Goal: Task Accomplishment & Management: Manage account settings

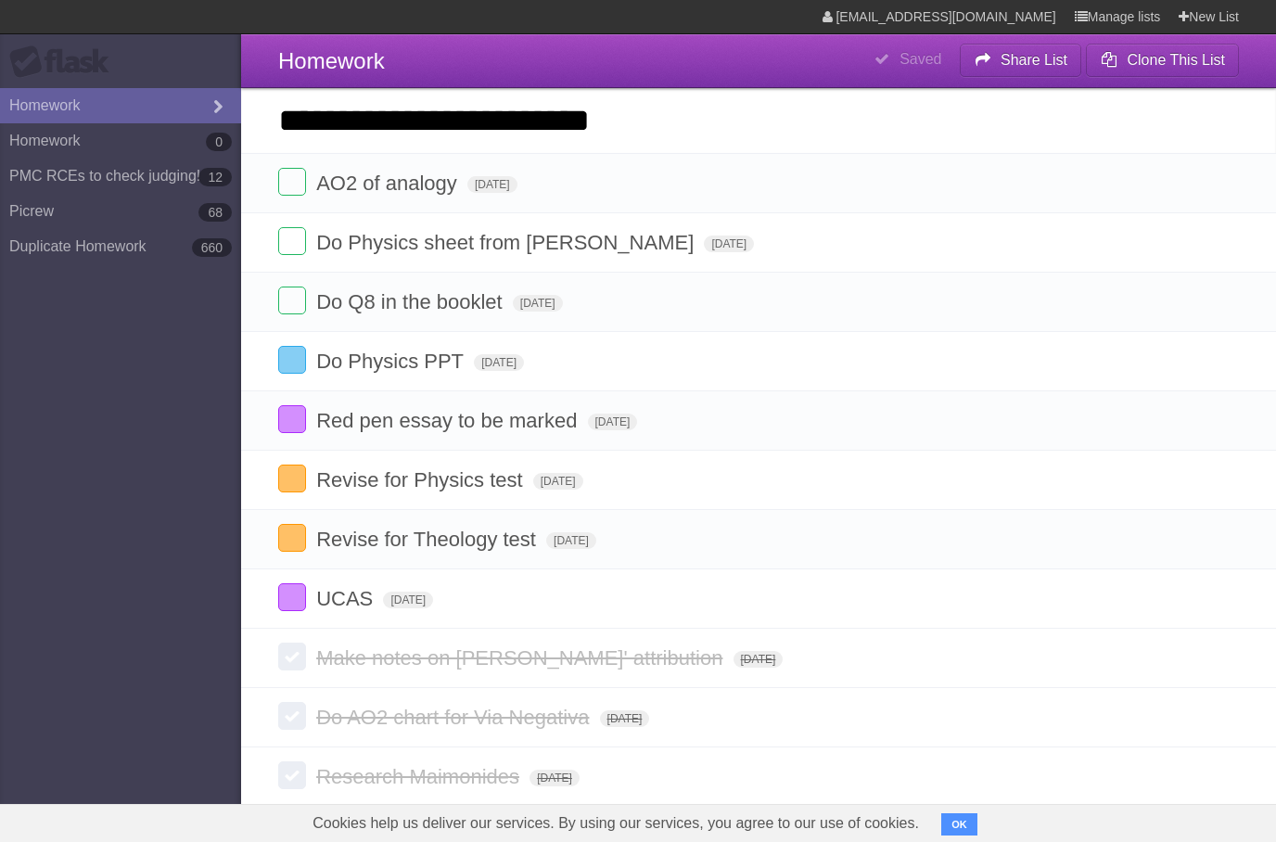
type input "**********"
click input "*********" at bounding box center [0, 0] width 0 height 0
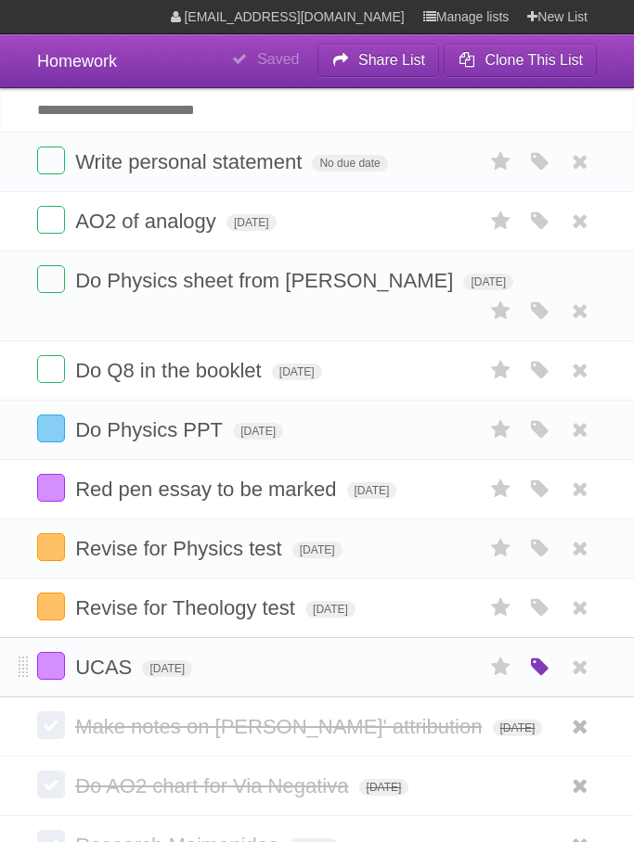
click at [544, 675] on icon "button" at bounding box center [540, 668] width 26 height 24
click at [369, 672] on div "White Red Blue Green Purple Orange" at bounding box center [417, 669] width 186 height 25
click at [382, 677] on label "Blue" at bounding box center [384, 667] width 20 height 20
click at [295, 681] on form "UCAS [DATE] White Red Blue Green Purple Orange" at bounding box center [316, 667] width 559 height 31
click at [549, 165] on icon "button" at bounding box center [540, 162] width 26 height 24
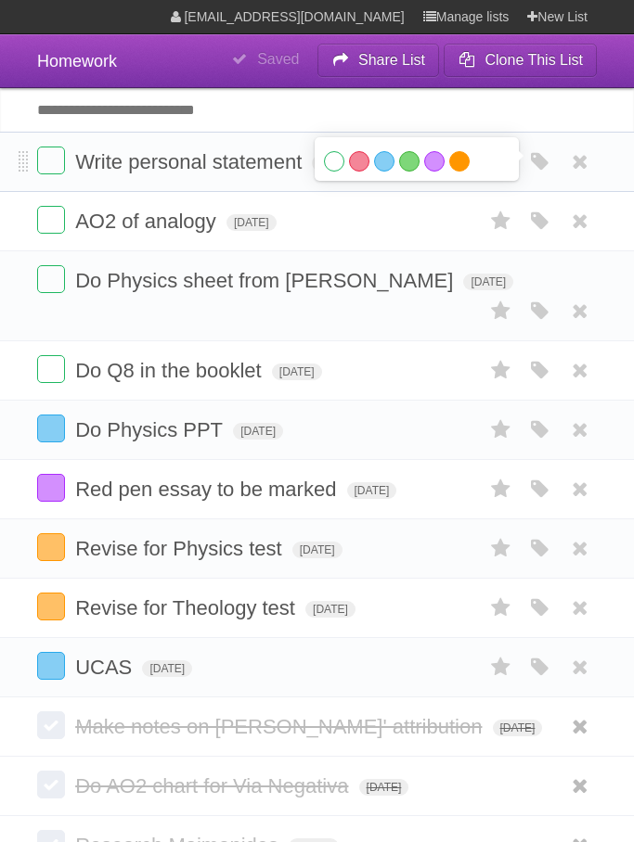
click at [458, 168] on label "Orange" at bounding box center [459, 161] width 20 height 20
click at [300, 177] on form "Write personal statement No due date White Red Blue Green Purple Orange" at bounding box center [316, 162] width 559 height 31
click at [328, 169] on span "No due date" at bounding box center [349, 163] width 75 height 17
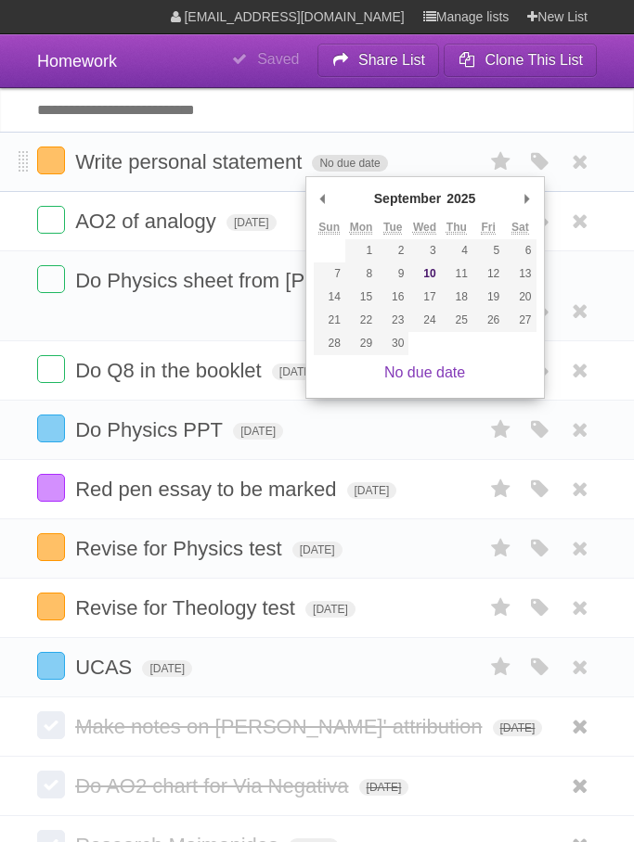
type span "[DATE]"
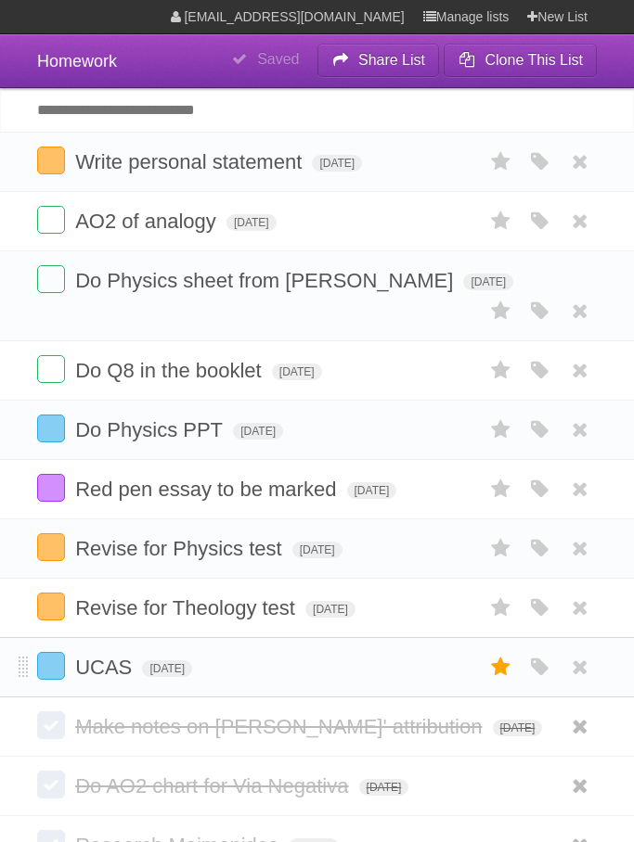
click at [495, 682] on icon at bounding box center [501, 667] width 26 height 31
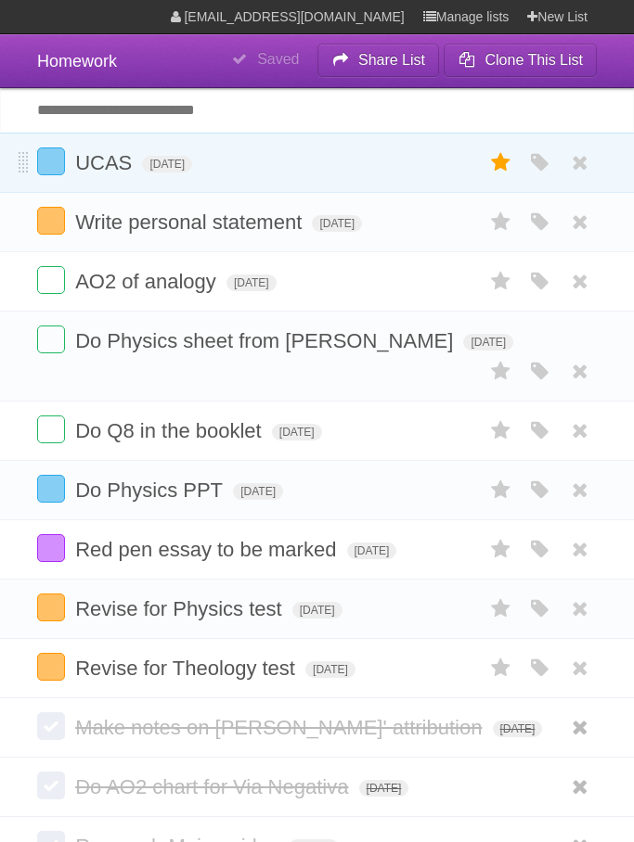
click at [492, 159] on icon at bounding box center [501, 162] width 26 height 31
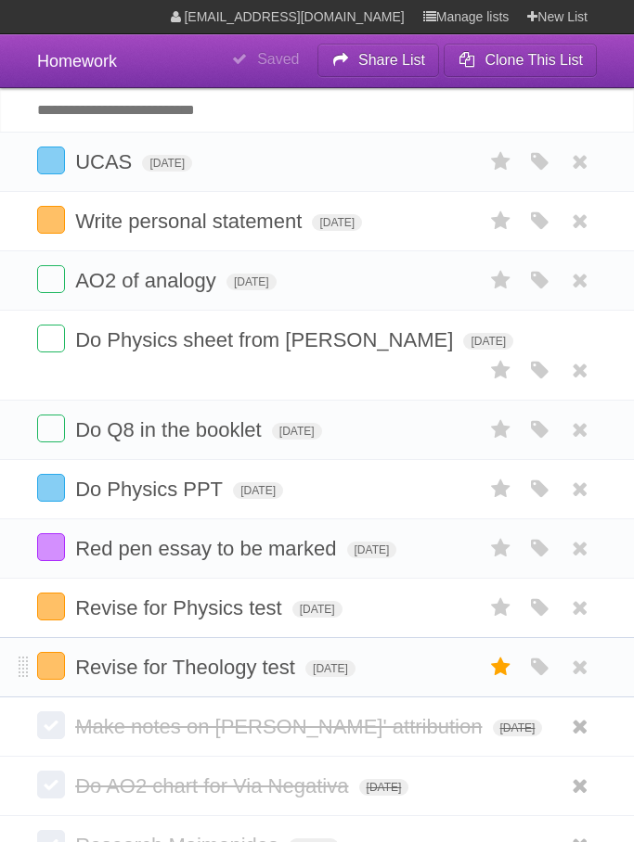
click at [503, 683] on icon at bounding box center [501, 667] width 26 height 31
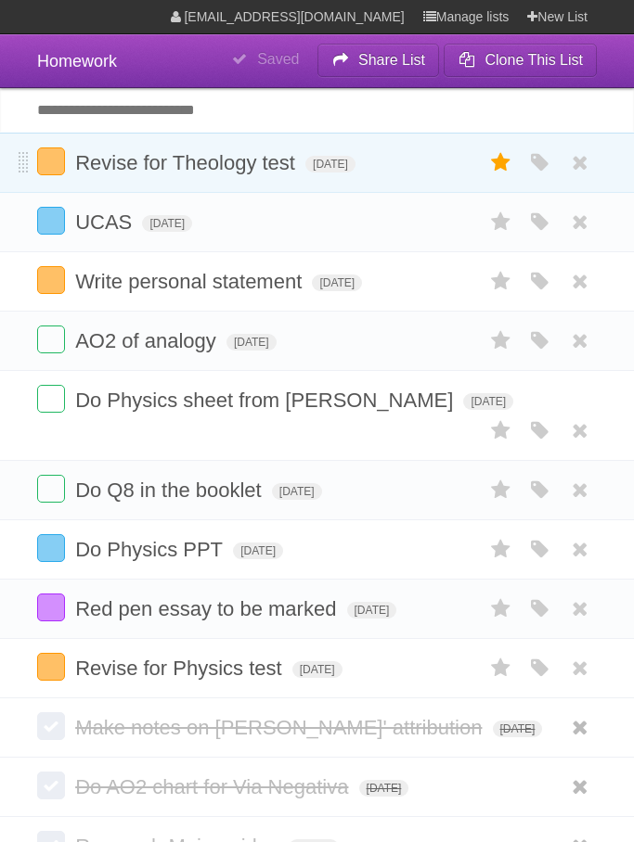
click at [507, 162] on icon at bounding box center [501, 162] width 26 height 31
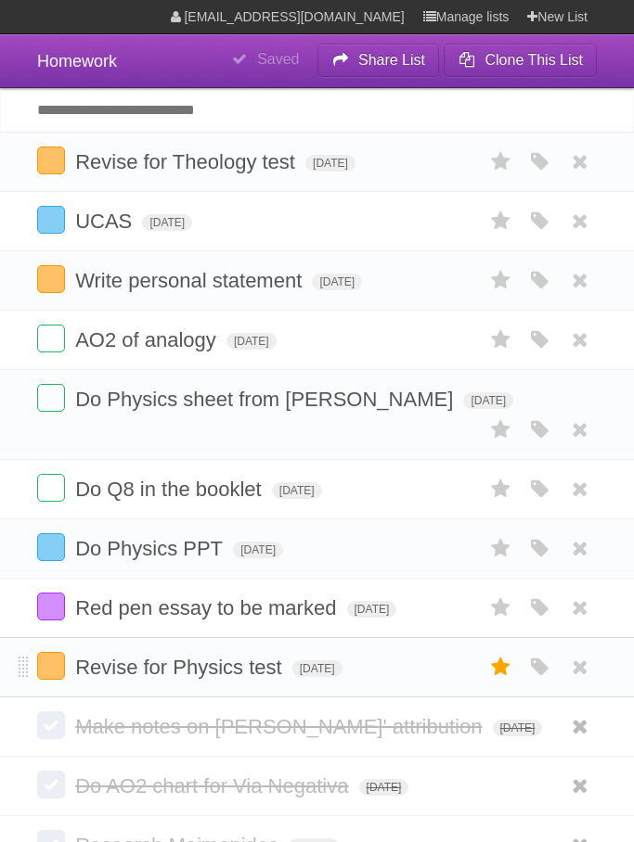
click at [505, 682] on icon at bounding box center [501, 667] width 26 height 31
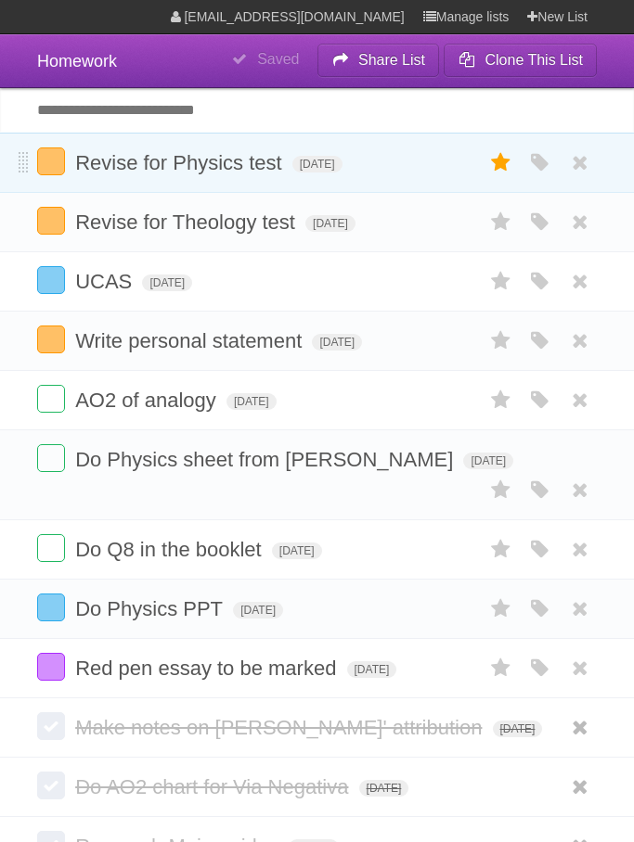
click at [509, 173] on icon at bounding box center [501, 162] width 26 height 31
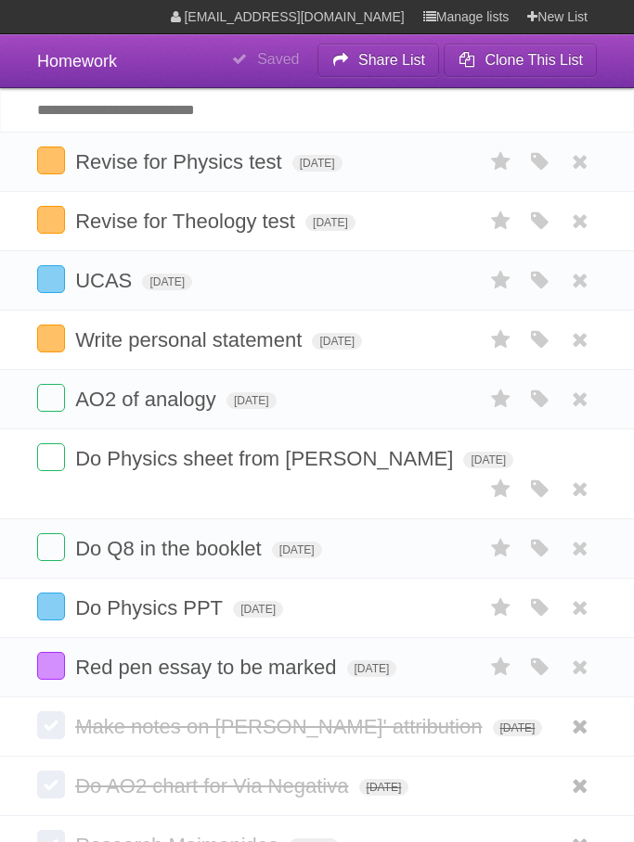
click at [365, 117] on input "Add another task" at bounding box center [317, 110] width 634 height 44
type input "**********"
click input "*********" at bounding box center [0, 0] width 0 height 0
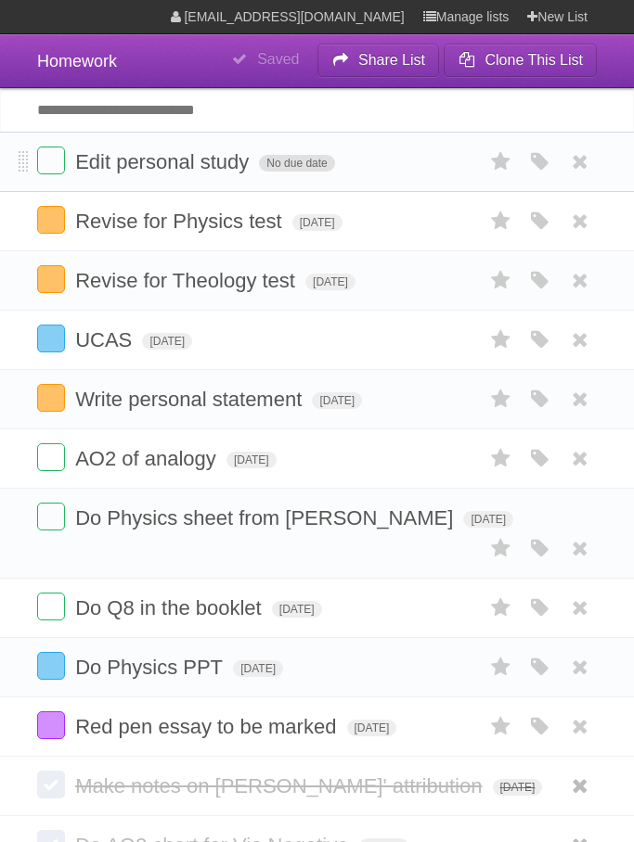
click at [316, 163] on span "No due date" at bounding box center [296, 163] width 75 height 17
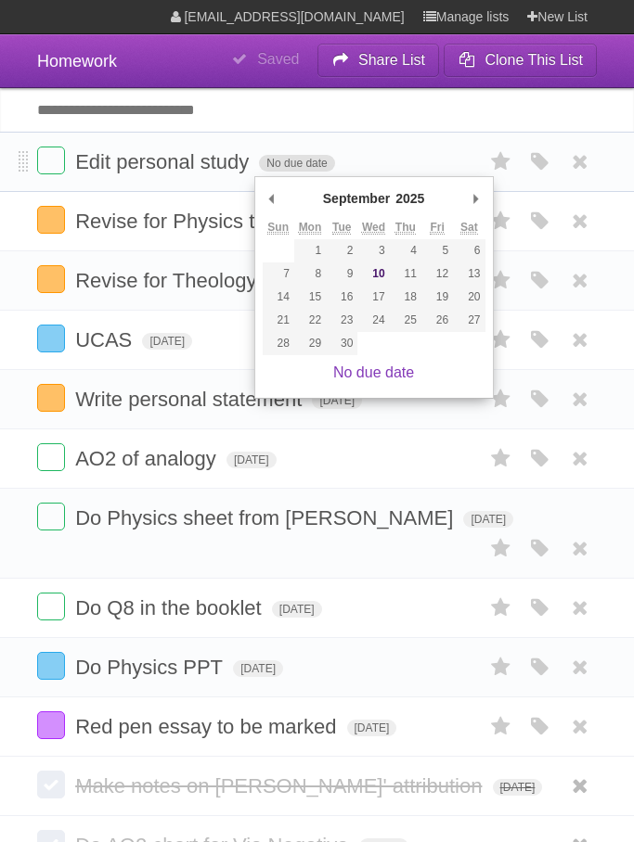
type span "[DATE]"
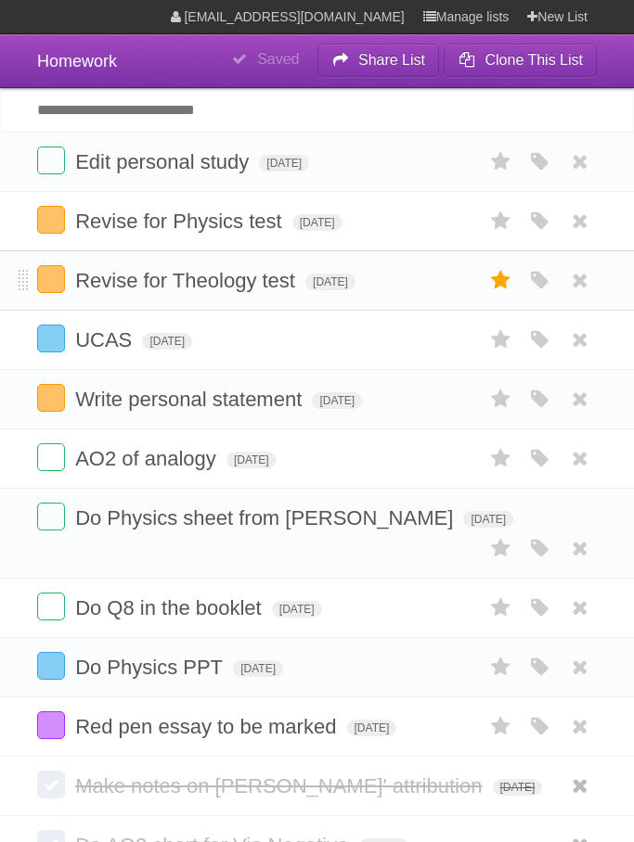
click at [509, 285] on icon at bounding box center [501, 280] width 26 height 31
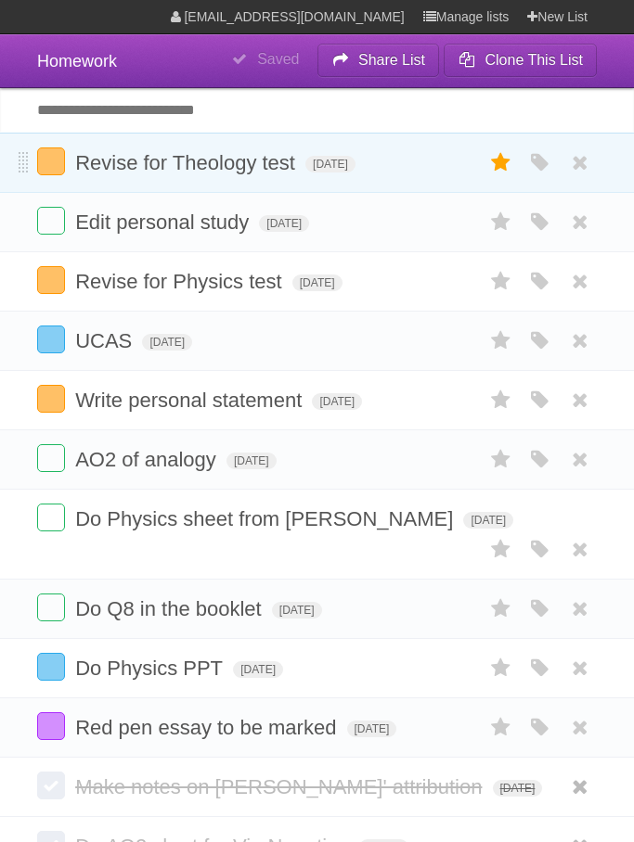
click at [500, 160] on icon at bounding box center [501, 162] width 26 height 31
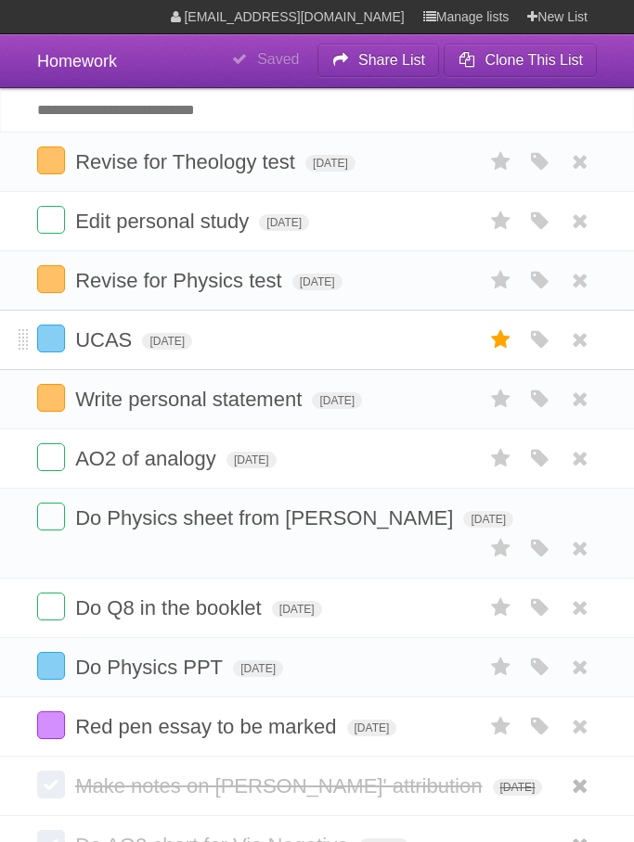
click at [501, 353] on icon at bounding box center [501, 340] width 26 height 31
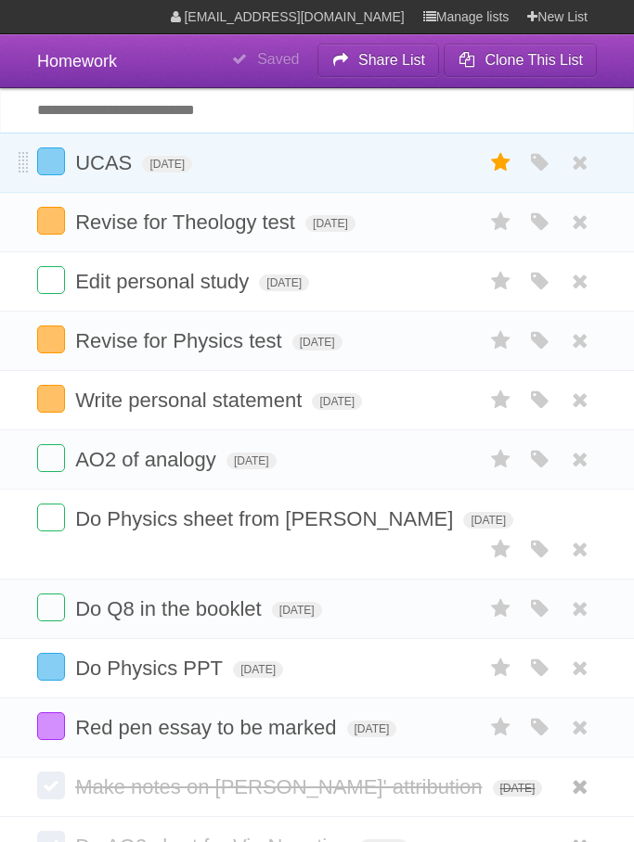
click at [503, 160] on icon at bounding box center [501, 162] width 26 height 31
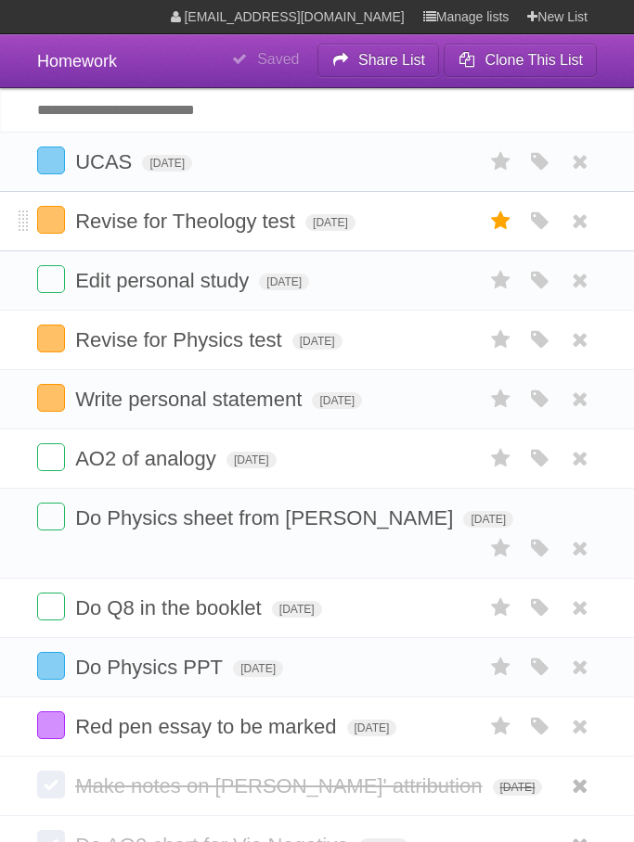
click at [508, 233] on icon at bounding box center [501, 221] width 26 height 31
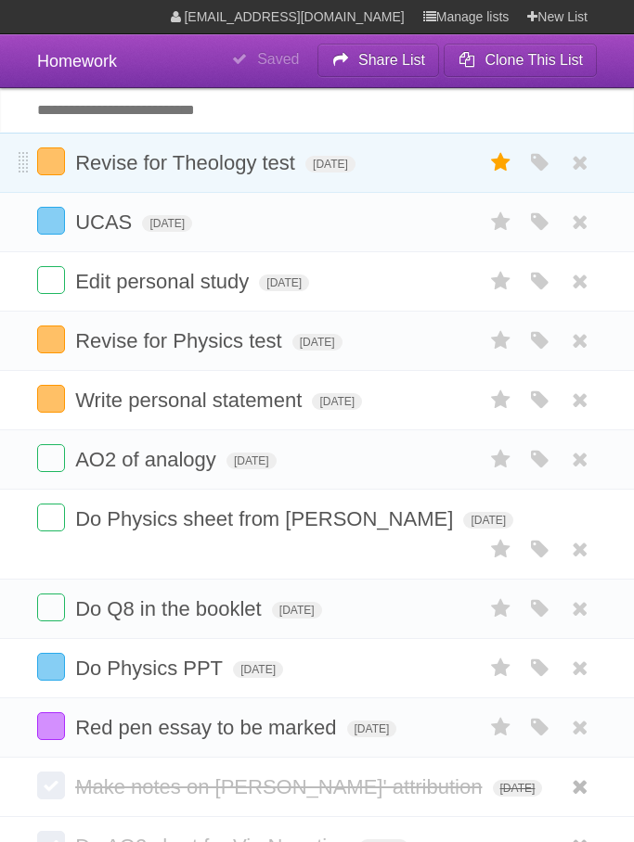
click at [511, 160] on icon at bounding box center [501, 162] width 26 height 31
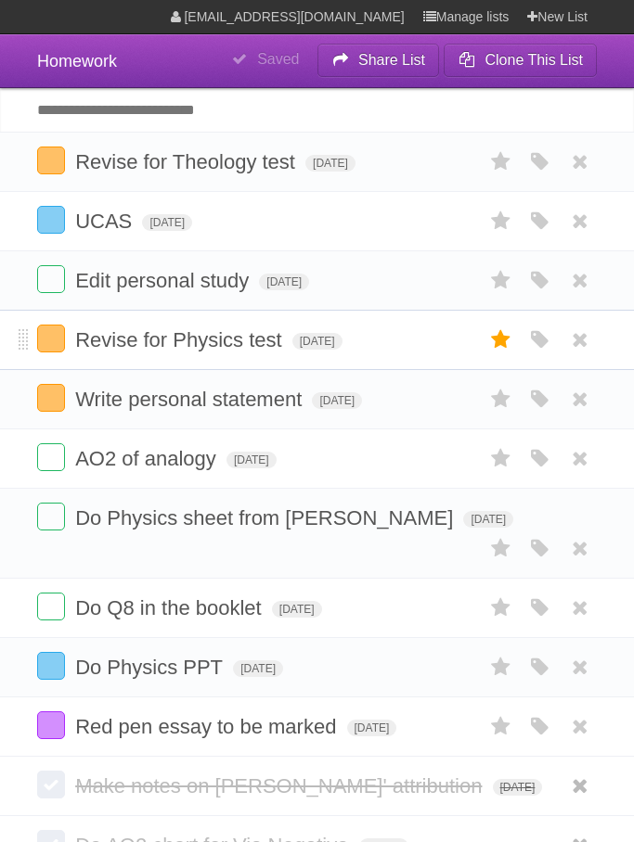
click at [508, 347] on icon at bounding box center [501, 340] width 26 height 31
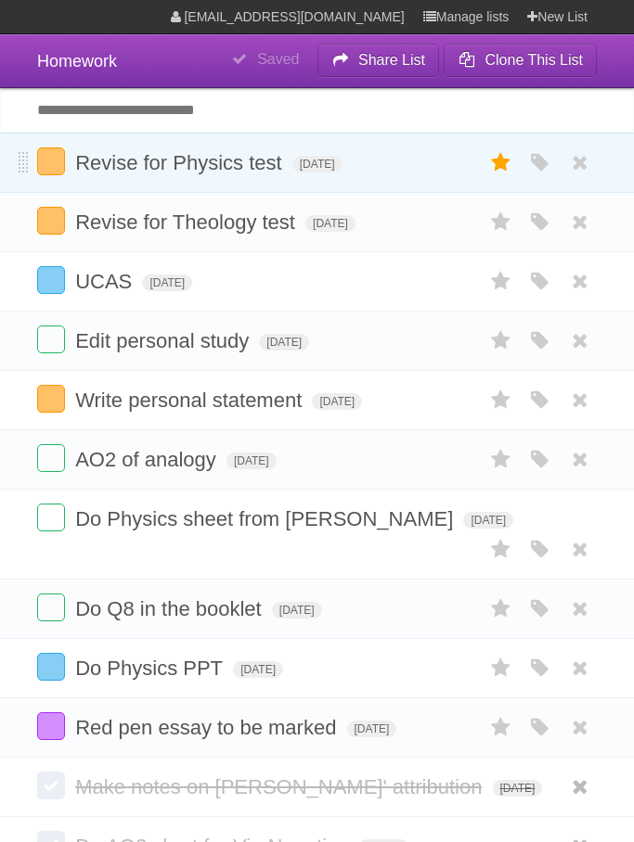
click at [504, 171] on icon at bounding box center [501, 162] width 26 height 31
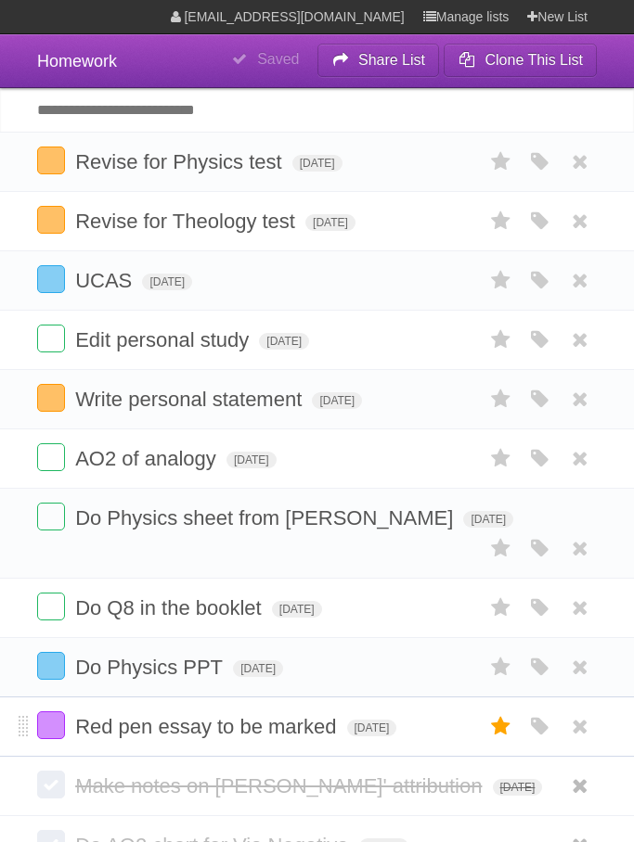
click at [503, 742] on icon at bounding box center [501, 727] width 26 height 31
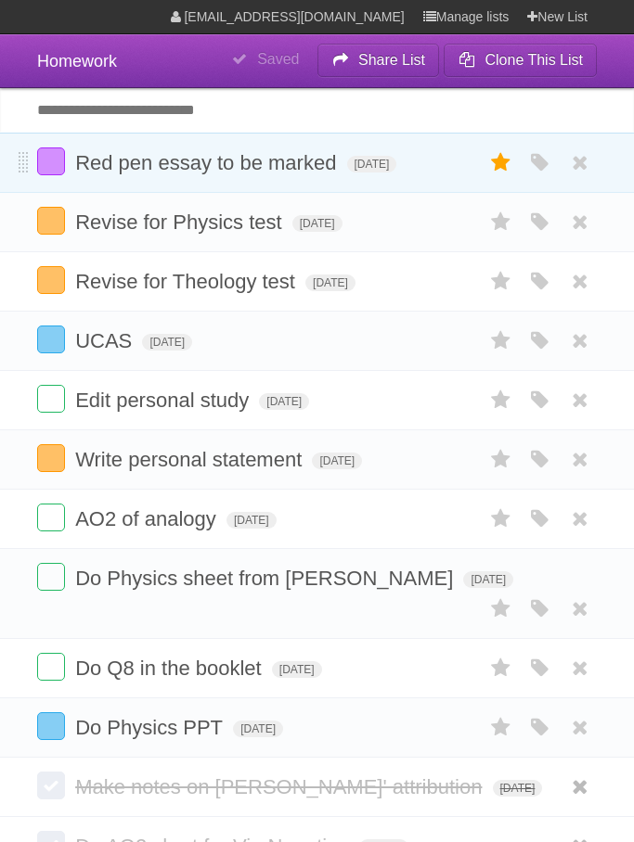
click at [499, 164] on icon at bounding box center [501, 162] width 26 height 31
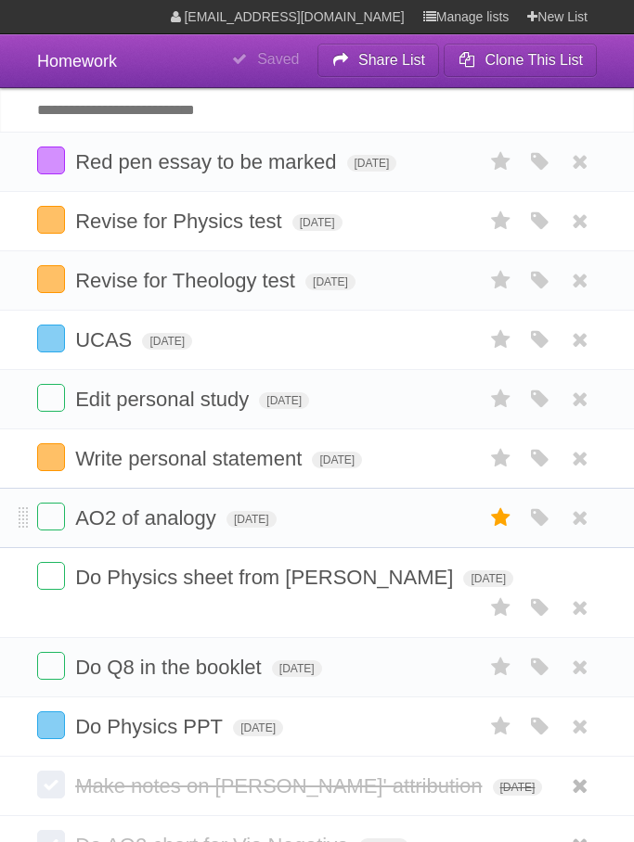
click at [507, 525] on icon at bounding box center [501, 518] width 26 height 31
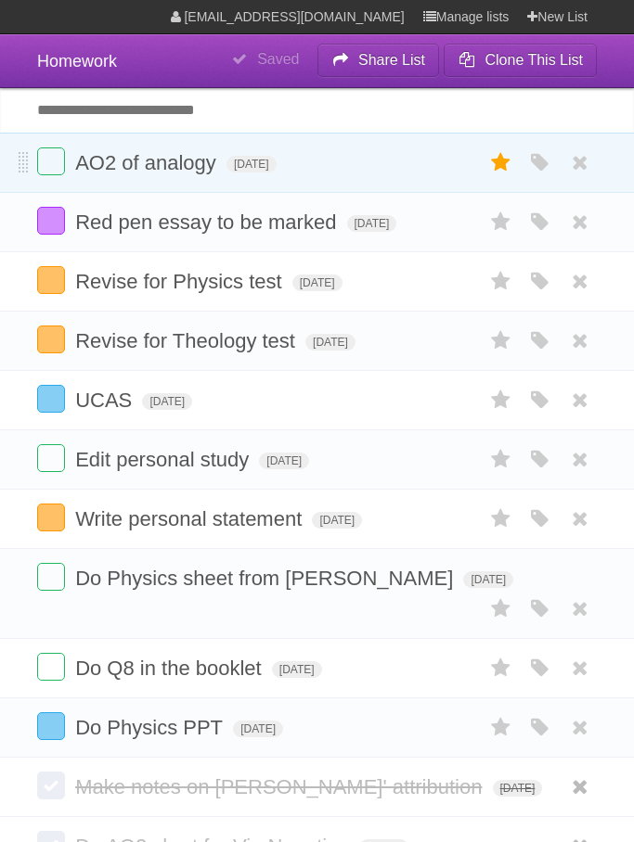
click at [488, 153] on icon at bounding box center [501, 162] width 26 height 31
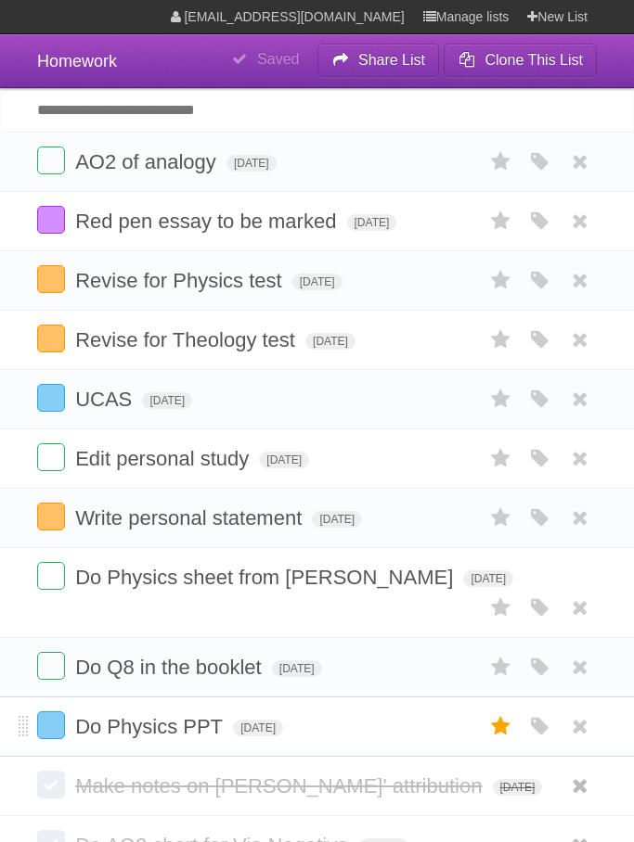
click at [502, 736] on icon at bounding box center [501, 727] width 26 height 31
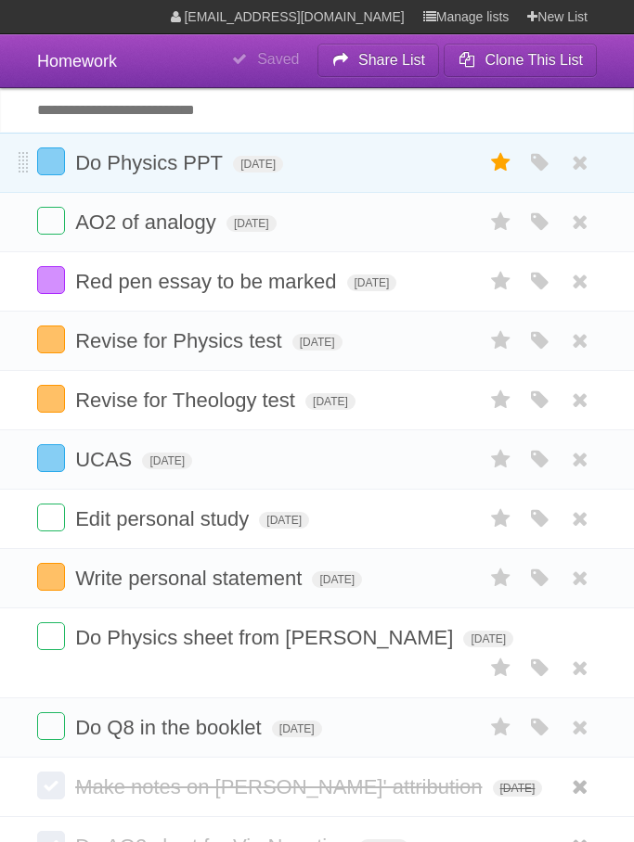
click at [500, 166] on icon at bounding box center [501, 162] width 26 height 31
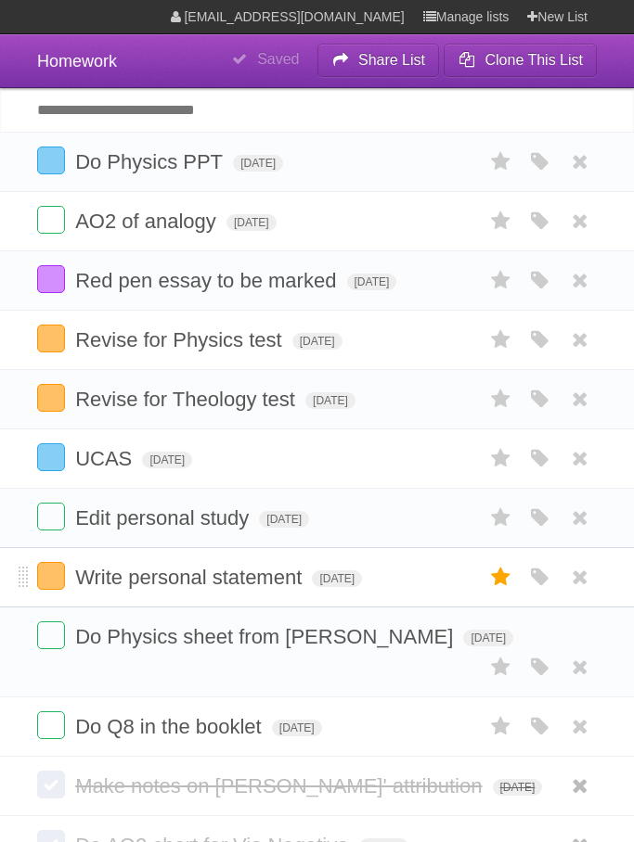
click at [510, 593] on icon at bounding box center [501, 577] width 26 height 31
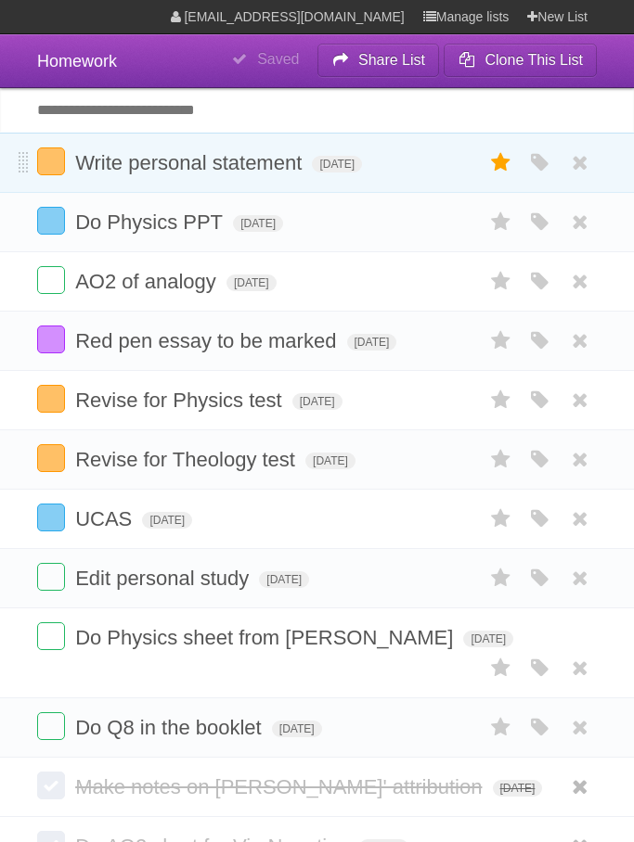
click at [509, 170] on icon at bounding box center [501, 162] width 26 height 31
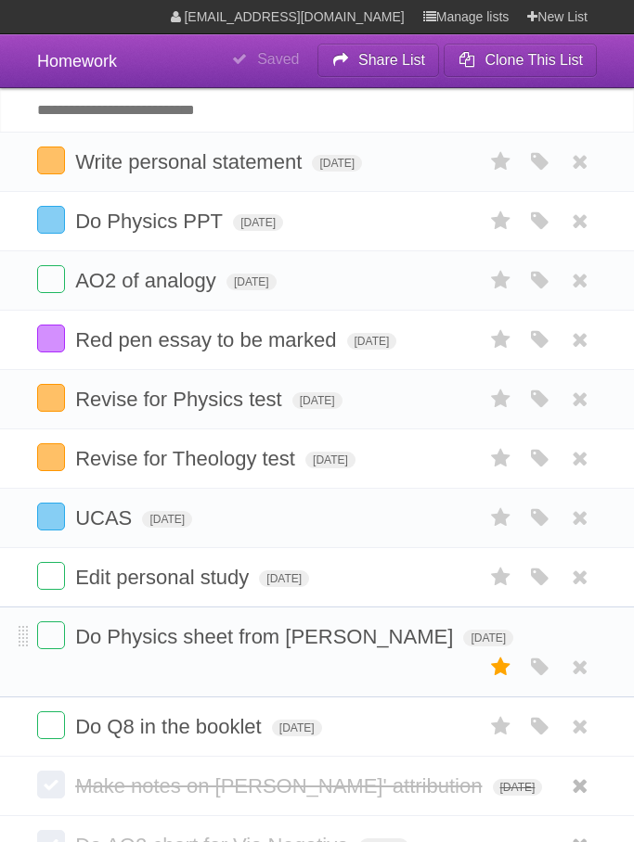
click at [504, 679] on icon at bounding box center [501, 667] width 26 height 31
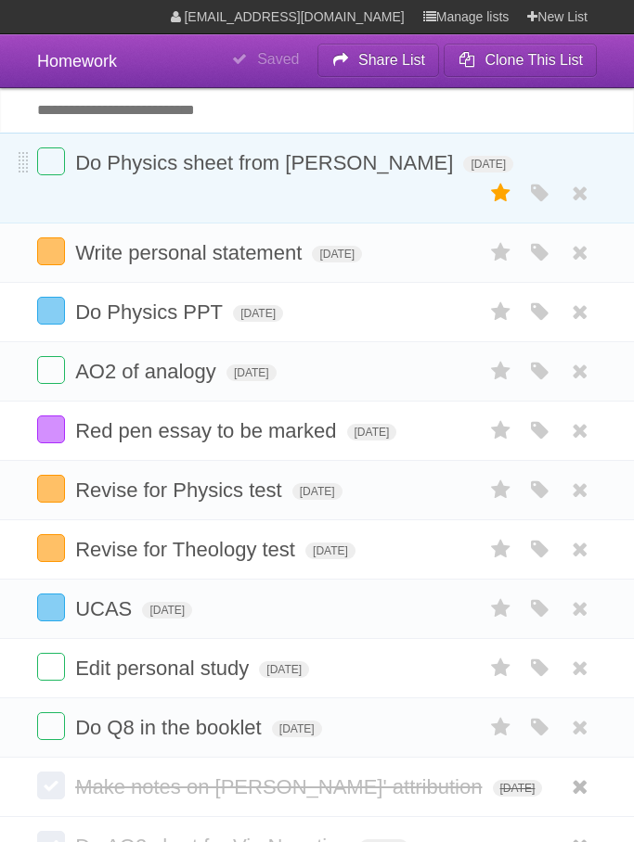
click at [508, 208] on icon at bounding box center [501, 193] width 26 height 31
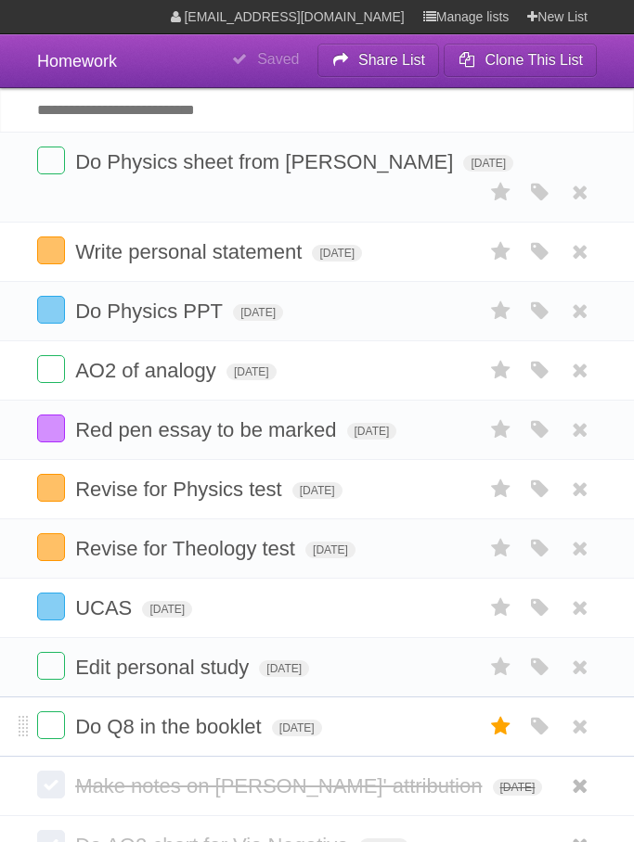
click at [503, 742] on icon at bounding box center [501, 727] width 26 height 31
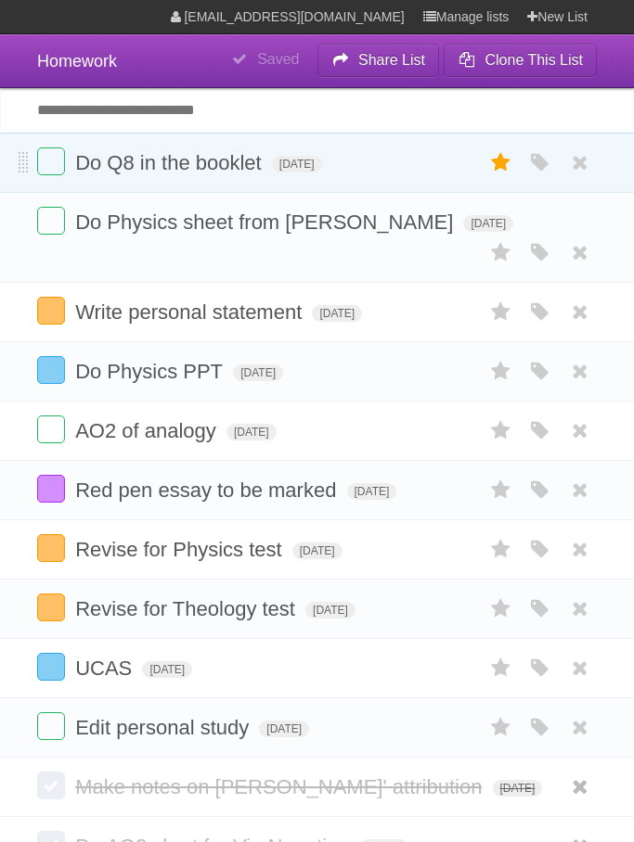
click at [509, 160] on icon at bounding box center [501, 162] width 26 height 31
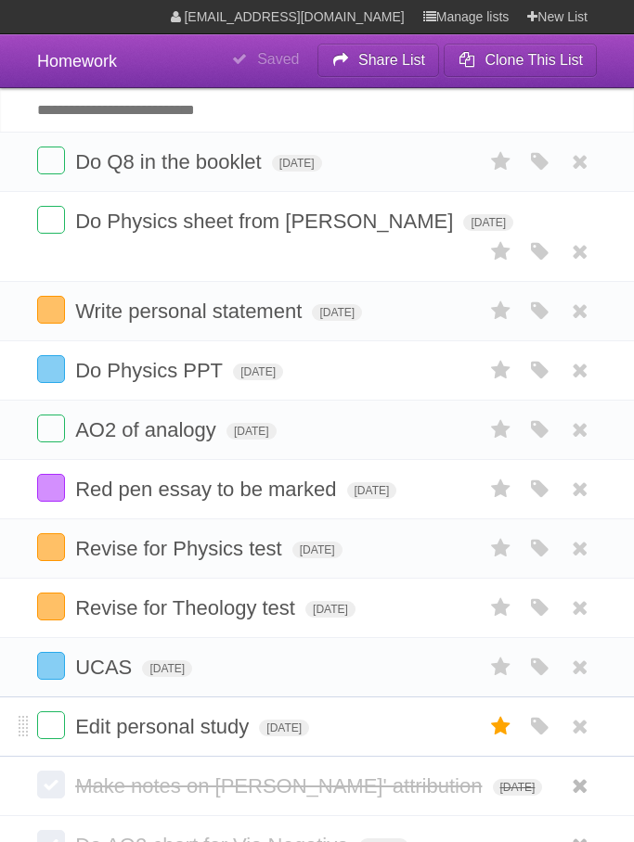
click at [506, 742] on icon at bounding box center [501, 727] width 26 height 31
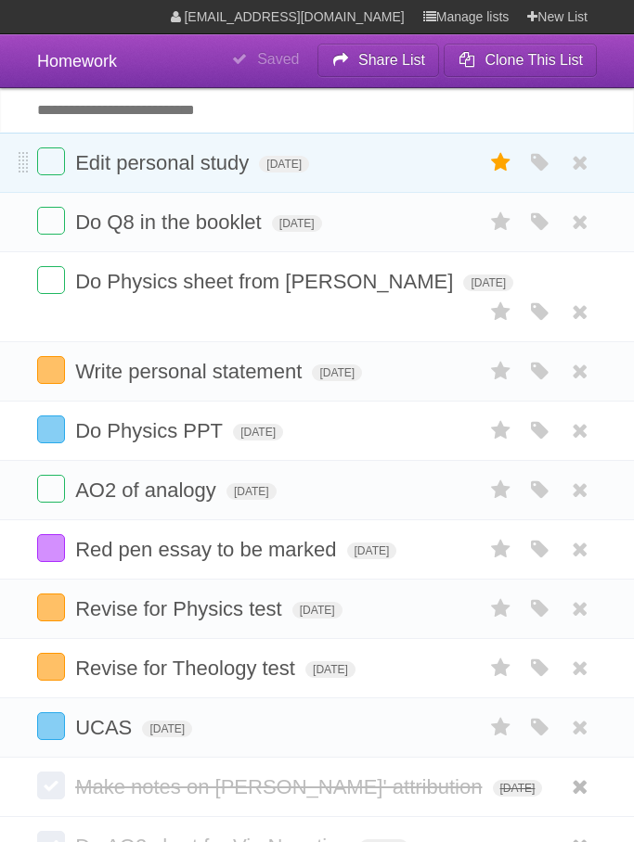
click at [503, 161] on icon at bounding box center [501, 162] width 26 height 31
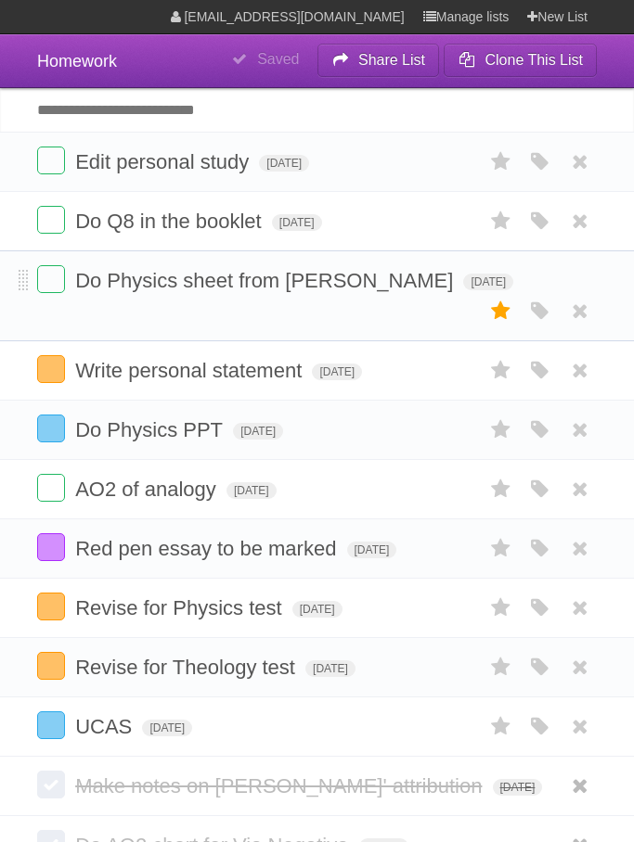
click at [507, 323] on icon at bounding box center [501, 311] width 26 height 31
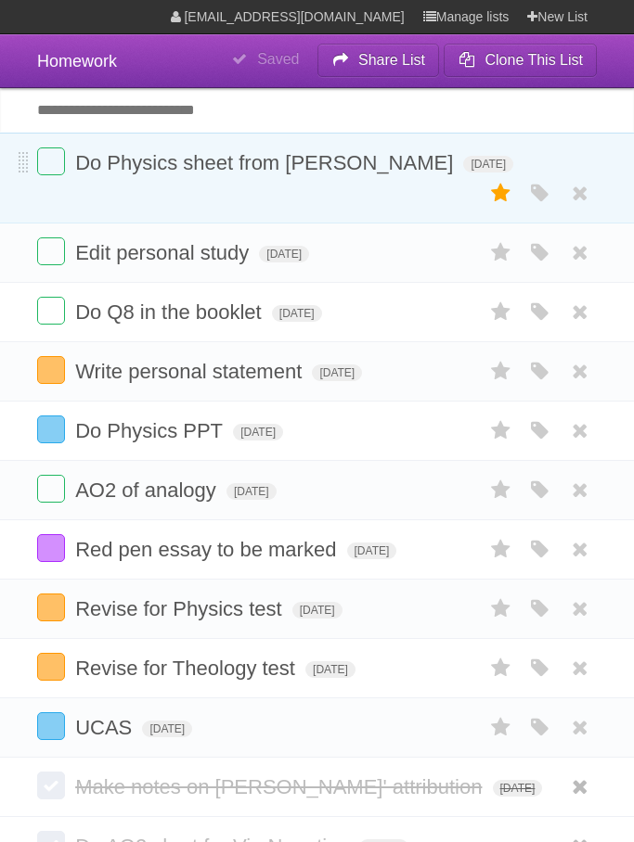
click at [504, 190] on icon at bounding box center [501, 193] width 26 height 31
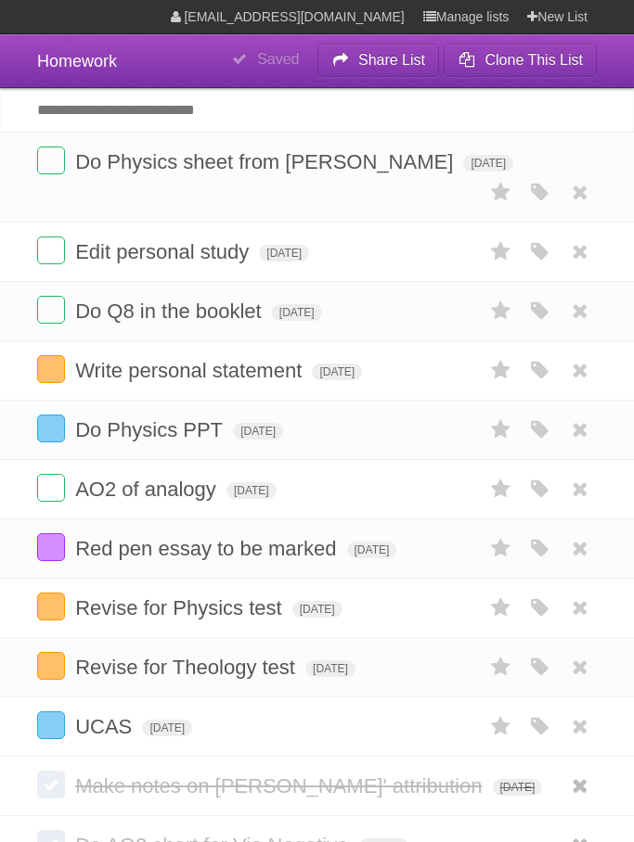
click at [378, 113] on input "Add another task" at bounding box center [317, 110] width 634 height 44
type input "**********"
click input "*********" at bounding box center [0, 0] width 0 height 0
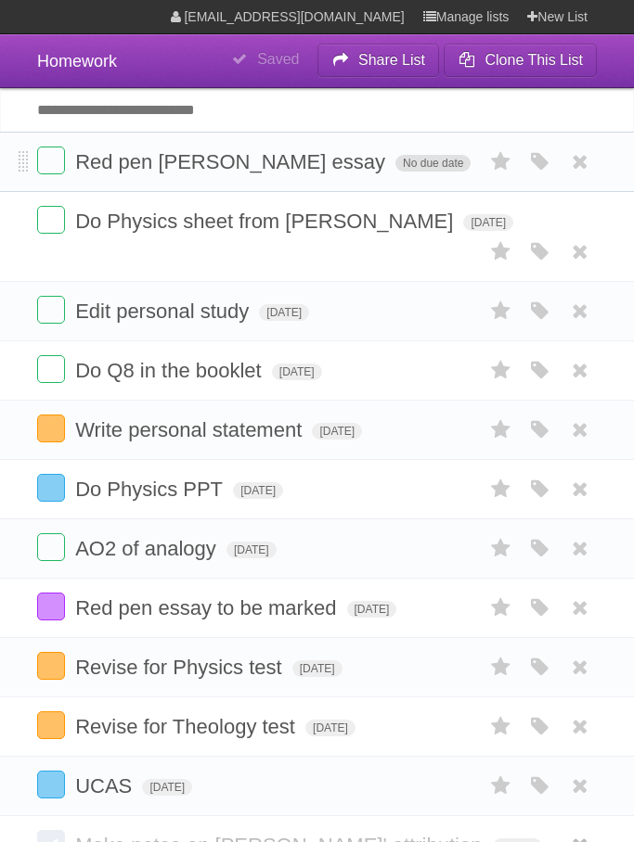
click at [413, 167] on span "No due date" at bounding box center [432, 163] width 75 height 17
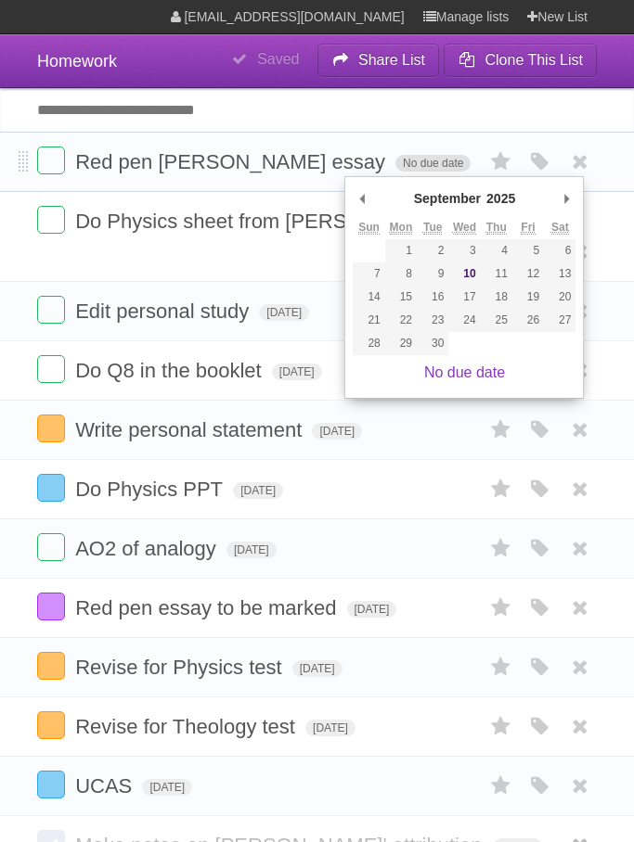
type span "[DATE]"
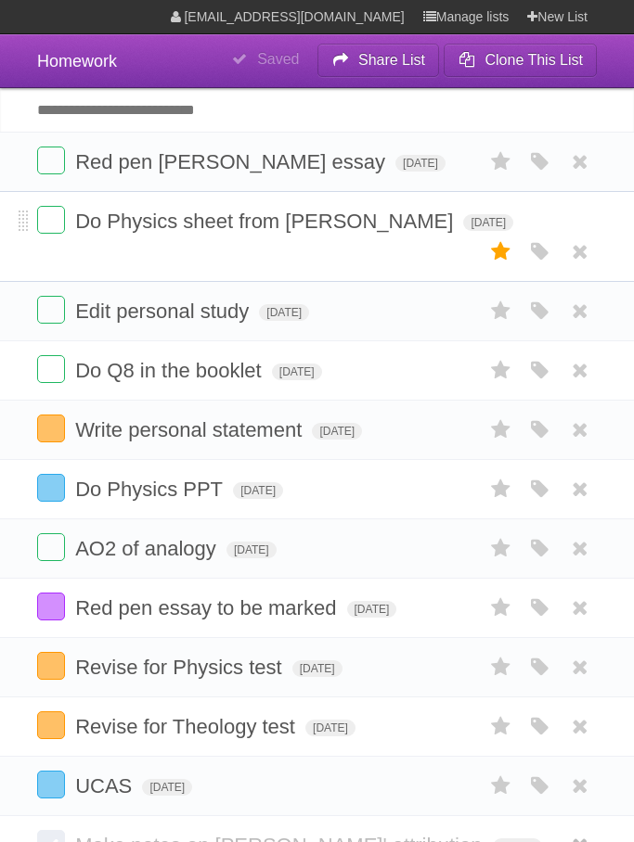
click at [500, 265] on icon at bounding box center [501, 252] width 26 height 31
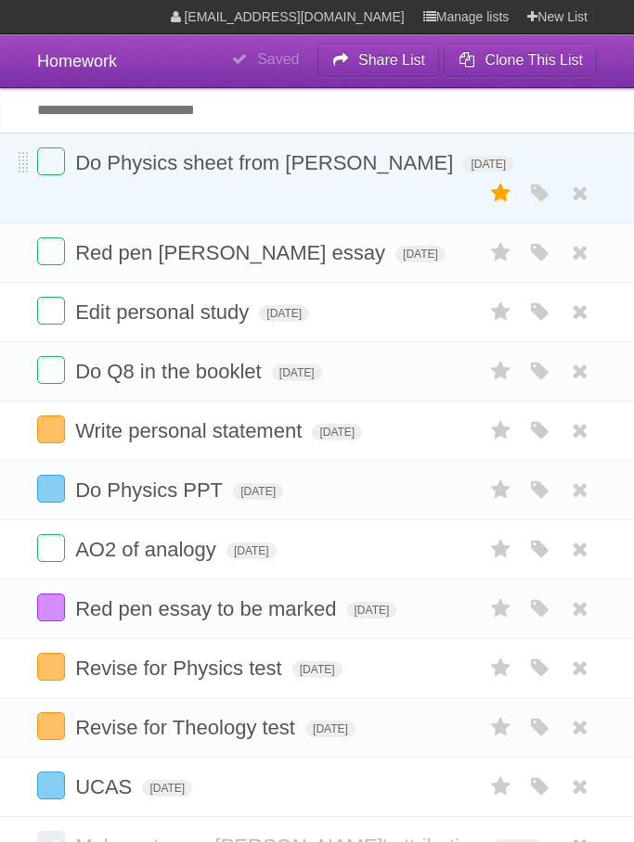
click at [503, 195] on icon at bounding box center [501, 193] width 26 height 31
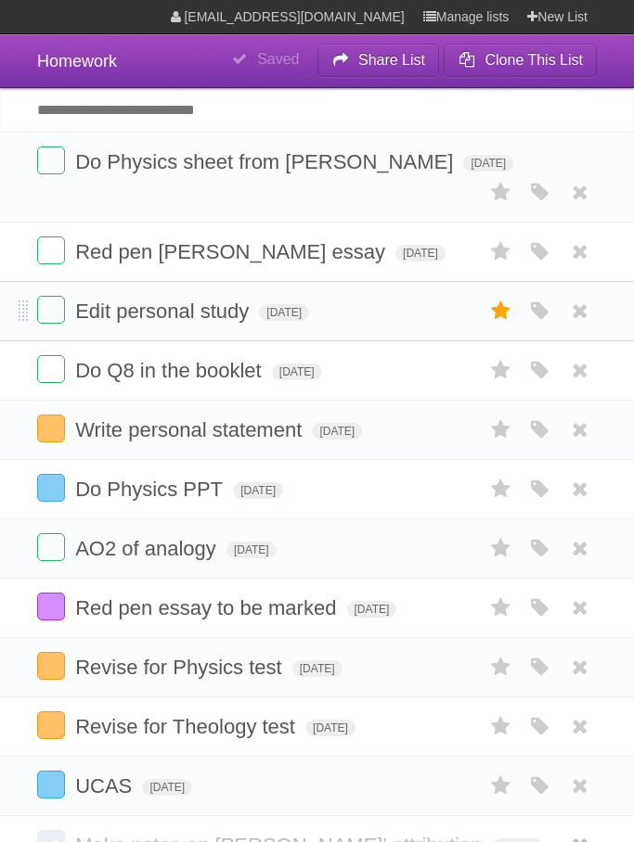
click at [504, 315] on icon at bounding box center [501, 311] width 26 height 31
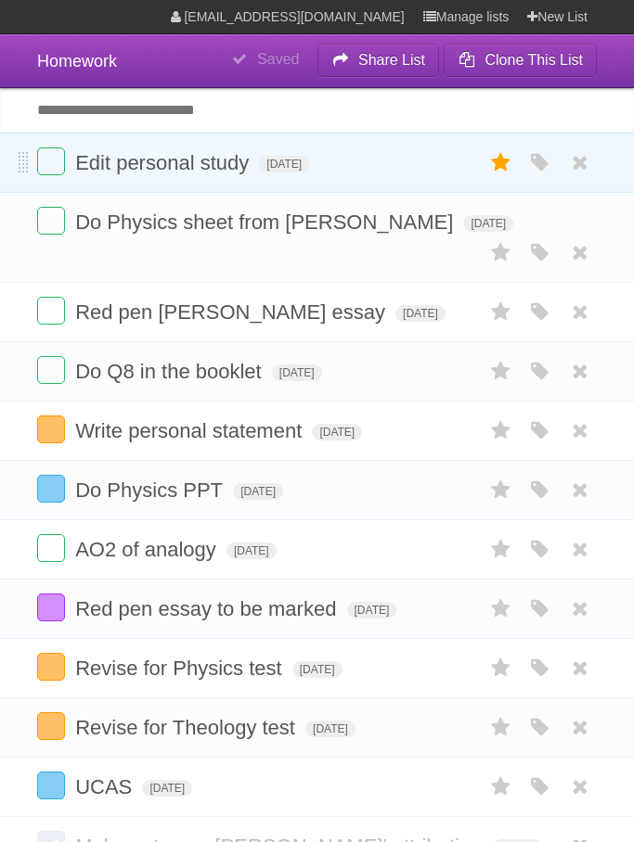
click at [516, 156] on label at bounding box center [500, 162] width 35 height 31
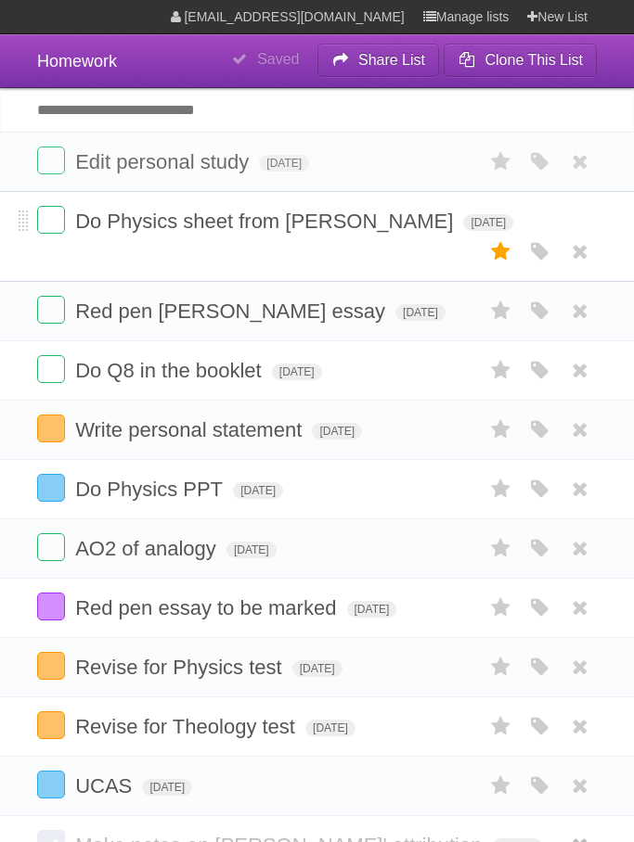
click at [506, 259] on icon at bounding box center [501, 252] width 26 height 31
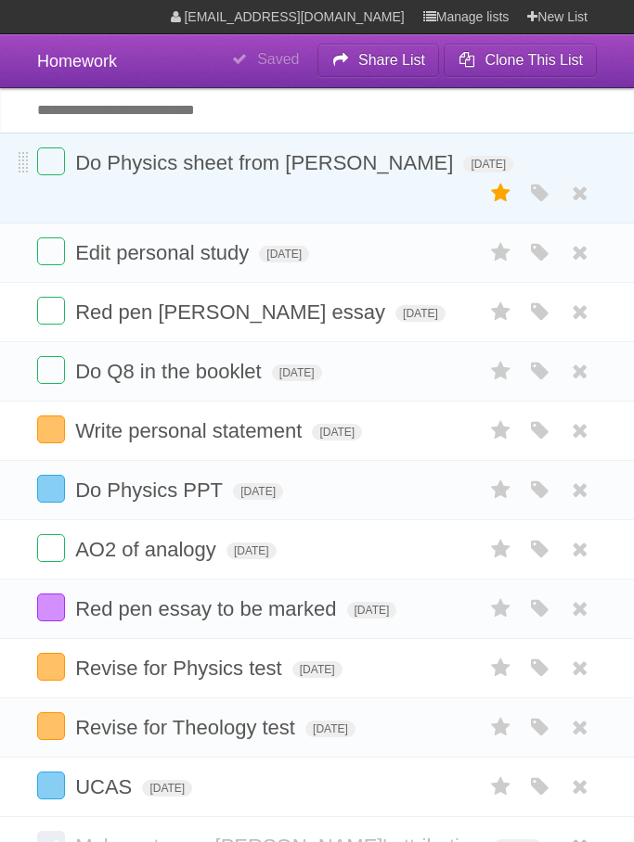
click at [501, 200] on icon at bounding box center [501, 193] width 26 height 31
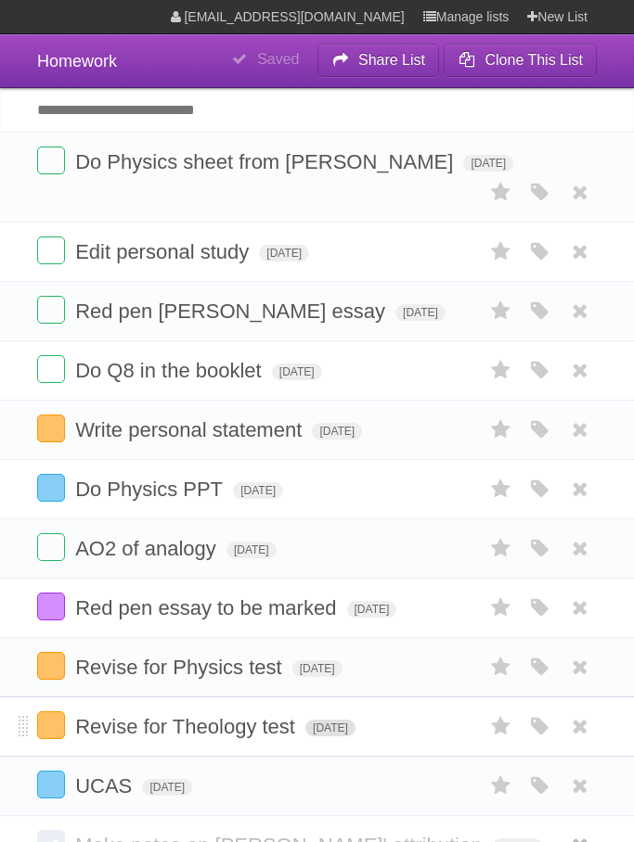
click at [349, 737] on span "[DATE]" at bounding box center [330, 728] width 50 height 17
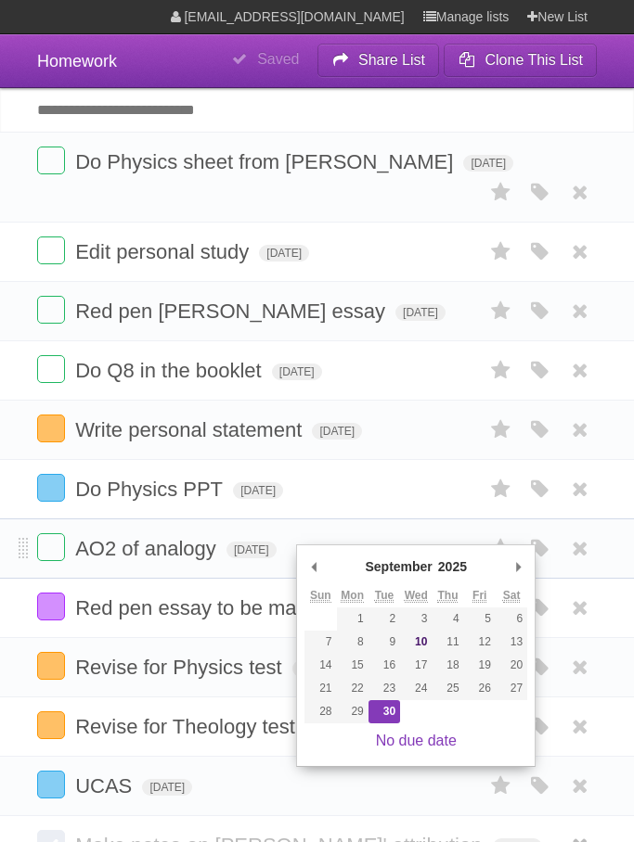
click at [404, 532] on li "AO2 of analogy [DATE] White Red Blue Green Purple Orange" at bounding box center [317, 549] width 634 height 60
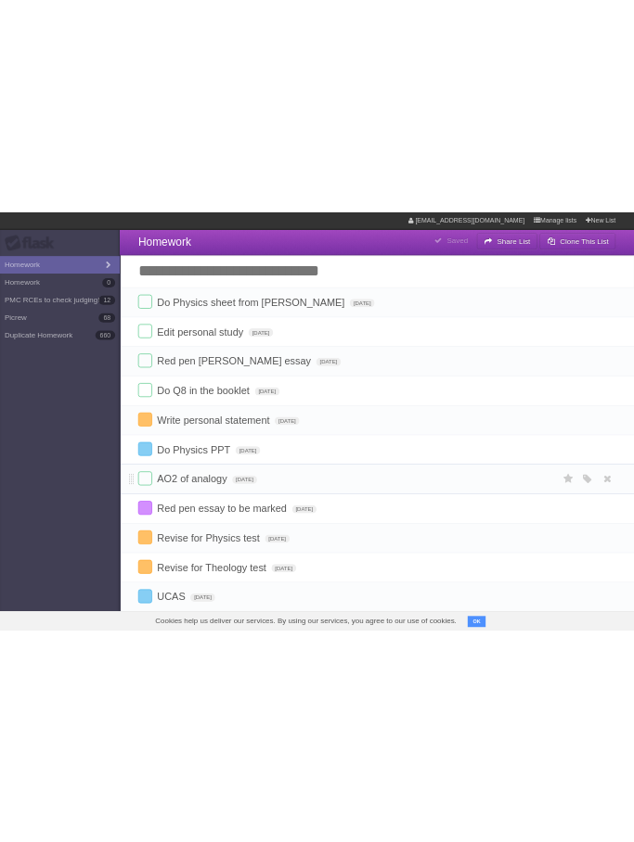
scroll to position [5, 0]
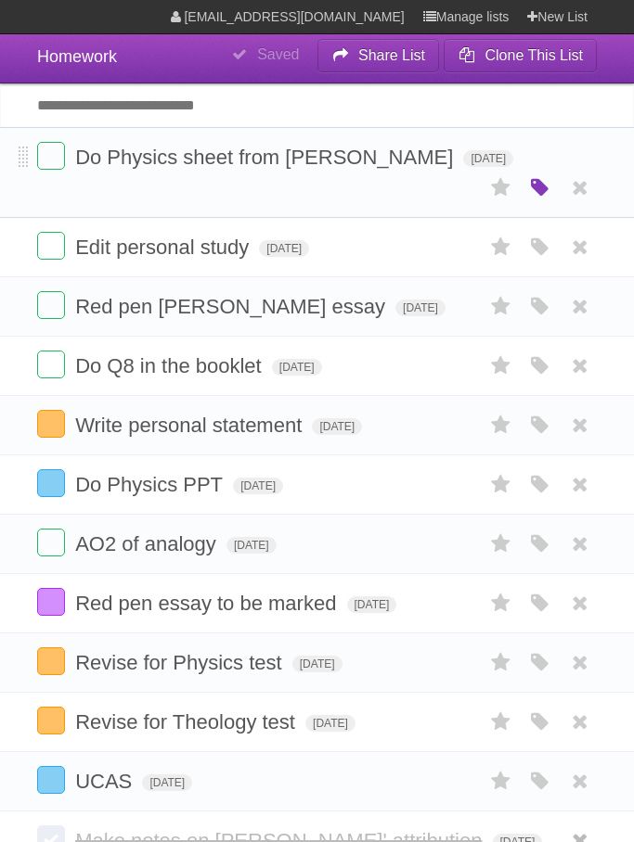
click at [544, 191] on icon "button" at bounding box center [540, 188] width 26 height 24
click at [541, 180] on icon "button" at bounding box center [540, 188] width 26 height 24
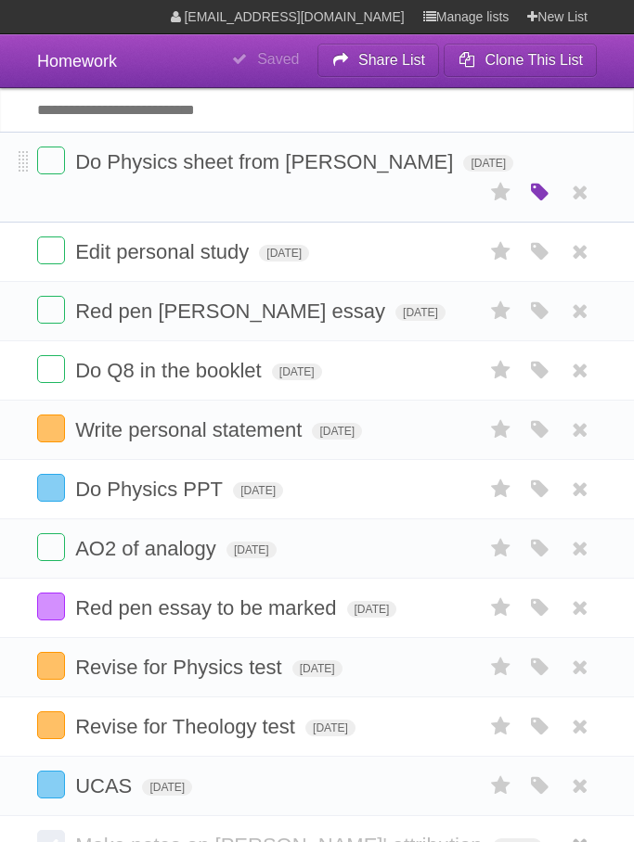
scroll to position [2, 0]
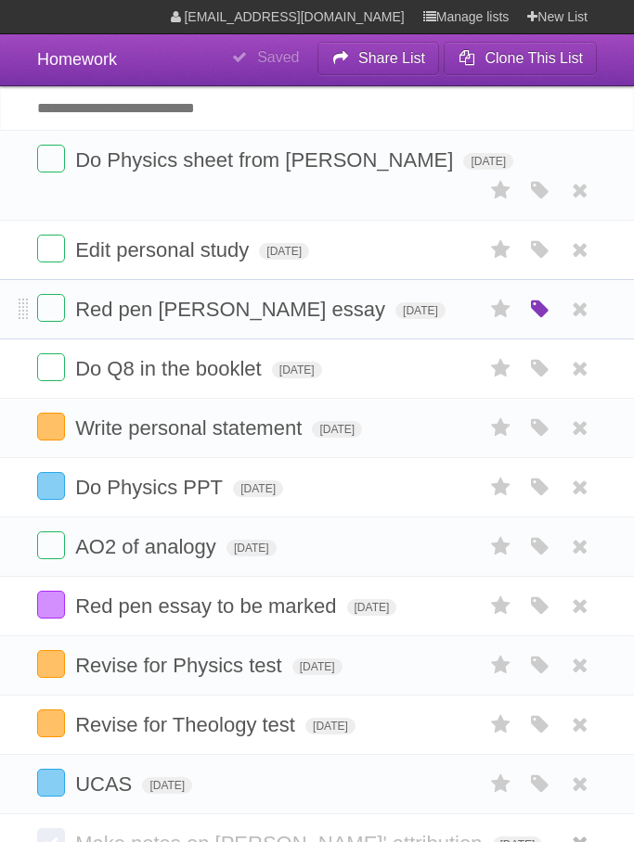
click at [550, 309] on icon "button" at bounding box center [540, 310] width 26 height 24
click at [543, 320] on icon "button" at bounding box center [540, 310] width 26 height 24
click at [536, 316] on icon "button" at bounding box center [540, 310] width 26 height 24
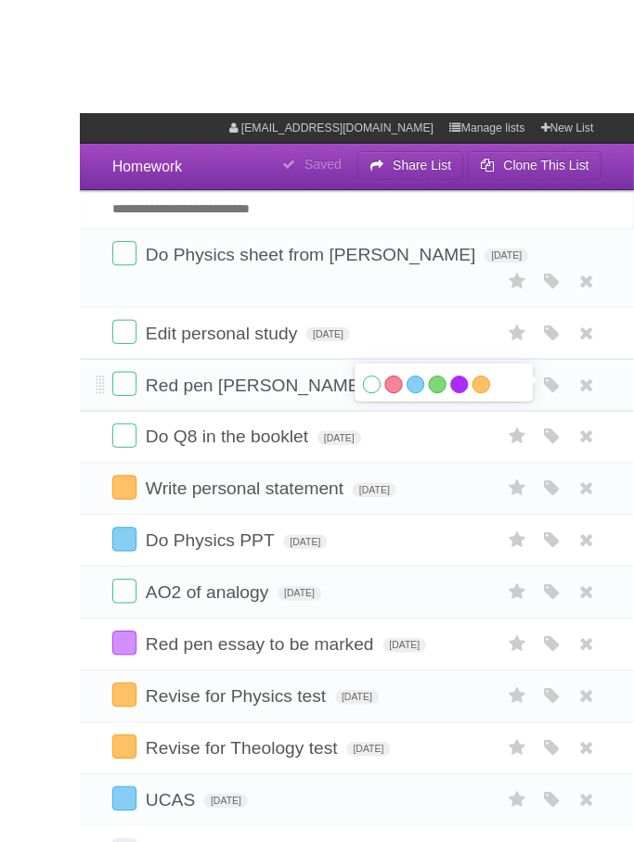
scroll to position [17, 0]
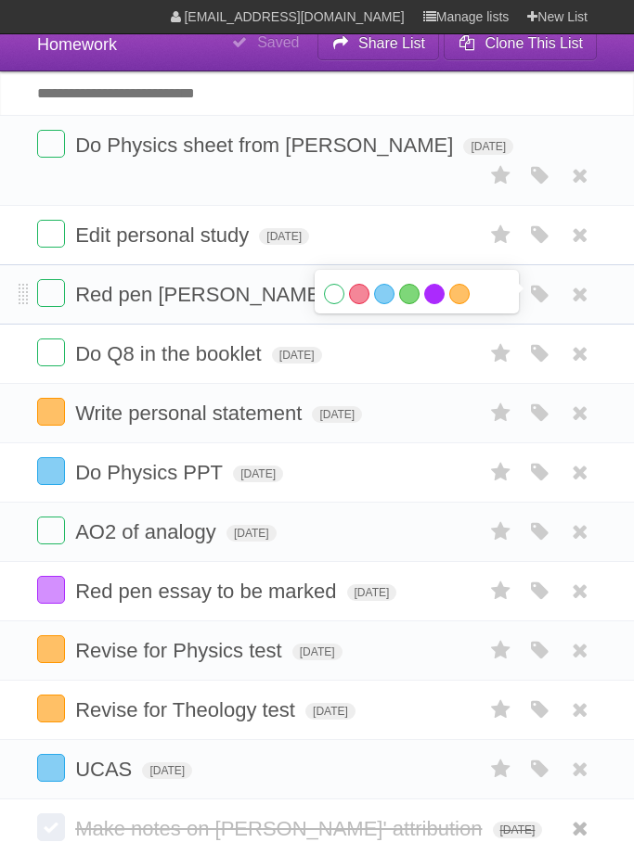
click at [434, 302] on label "Purple" at bounding box center [434, 294] width 20 height 20
click at [455, 369] on form "Do Q8 in the booklet [DATE] White Red Blue Green Purple Orange" at bounding box center [316, 354] width 559 height 31
